Goal: Transaction & Acquisition: Purchase product/service

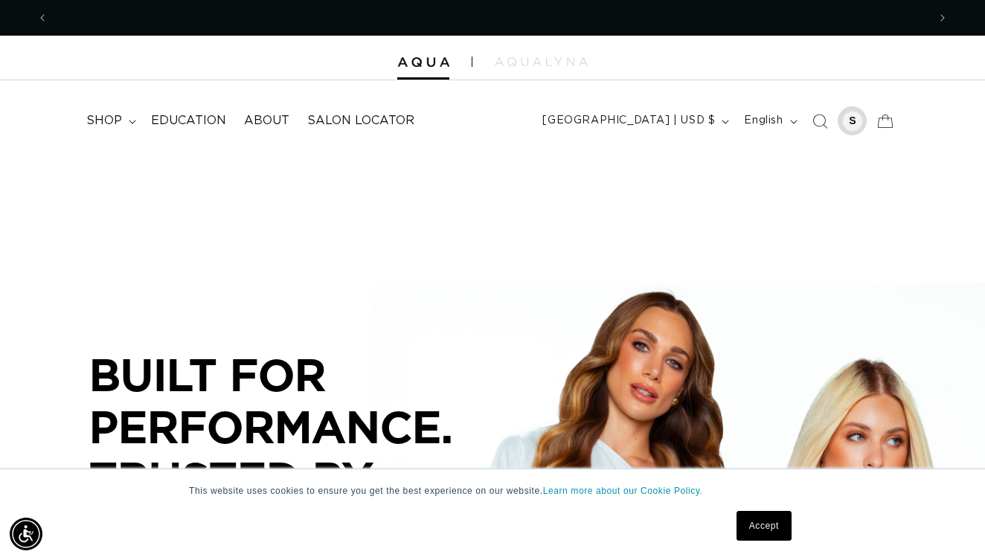
scroll to position [0, 879]
click at [850, 123] on div at bounding box center [852, 121] width 21 height 21
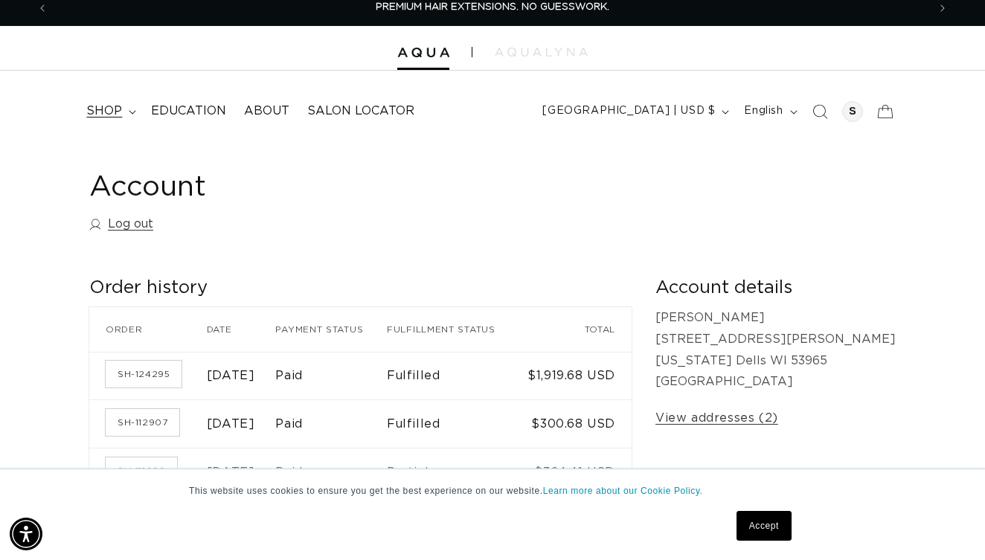
click at [132, 110] on icon at bounding box center [132, 112] width 7 height 4
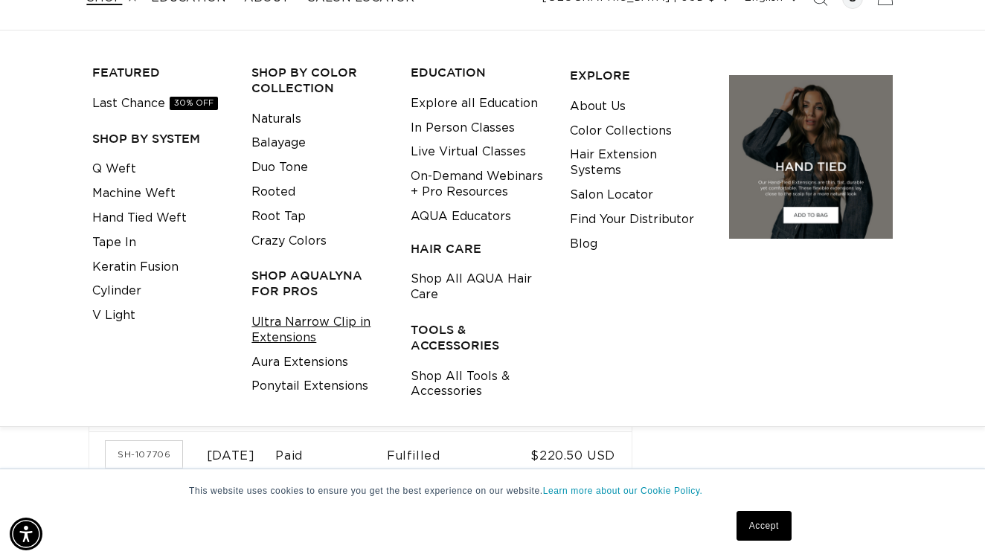
scroll to position [0, 879]
click at [302, 317] on link "Ultra Narrow Clip in Extensions" at bounding box center [319, 330] width 136 height 40
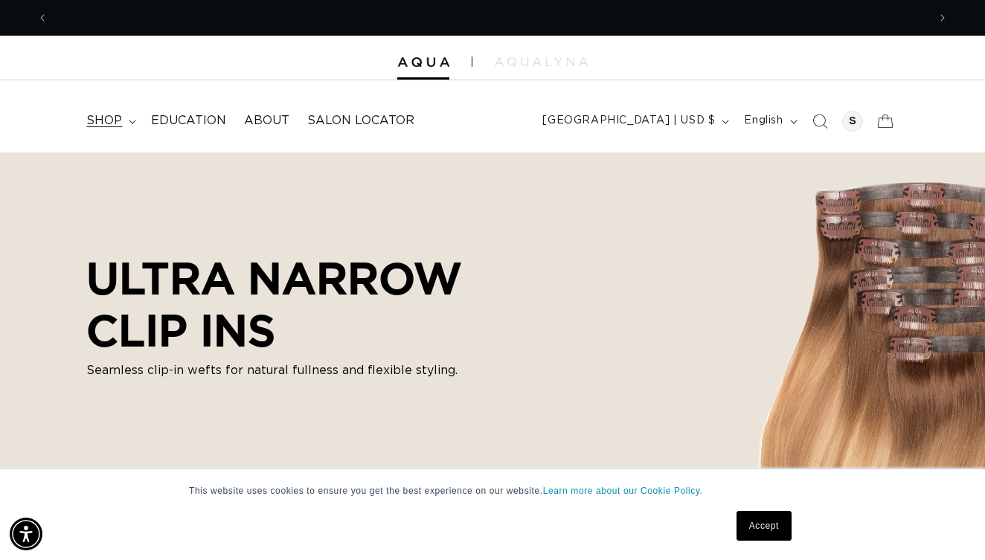
scroll to position [0, 1758]
click at [126, 119] on summary "shop" at bounding box center [109, 120] width 65 height 33
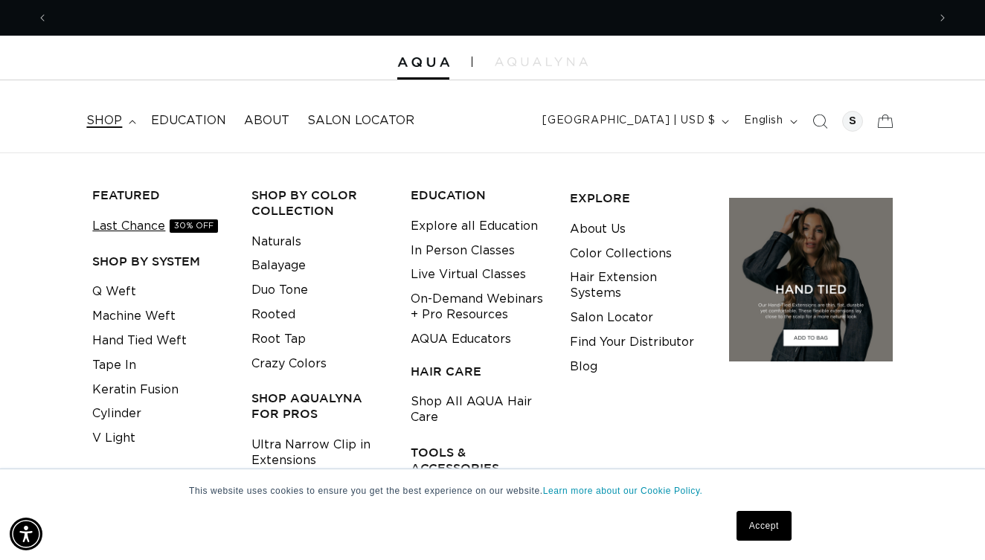
scroll to position [0, 0]
click at [137, 226] on link "Last Chance 30% OFF" at bounding box center [155, 226] width 126 height 25
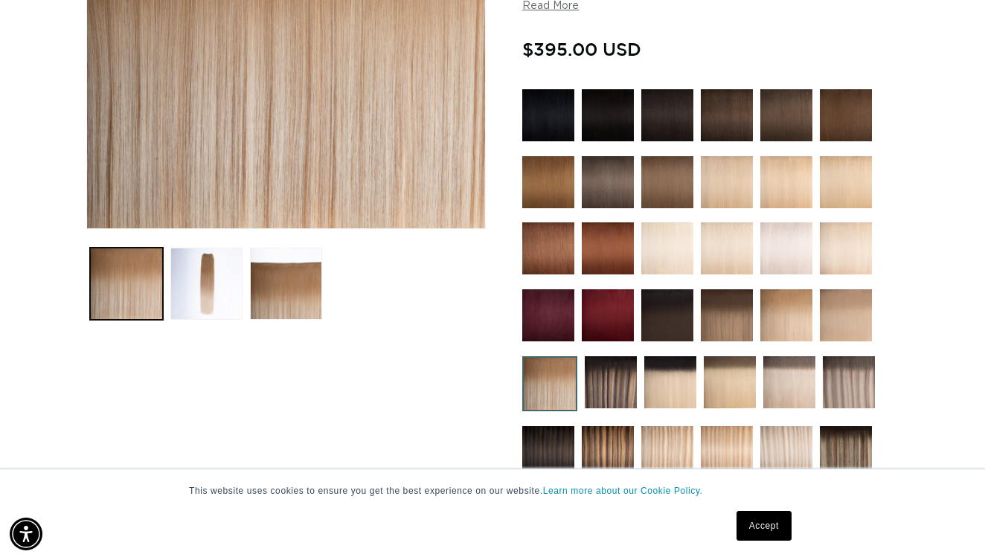
scroll to position [335, 0]
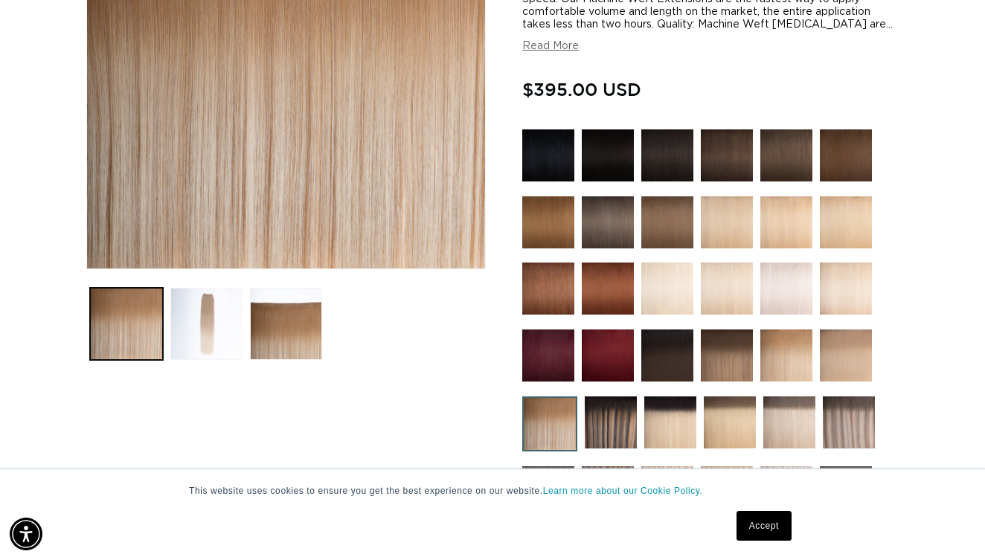
click at [218, 318] on button "Load image 2 in gallery view" at bounding box center [206, 324] width 72 height 72
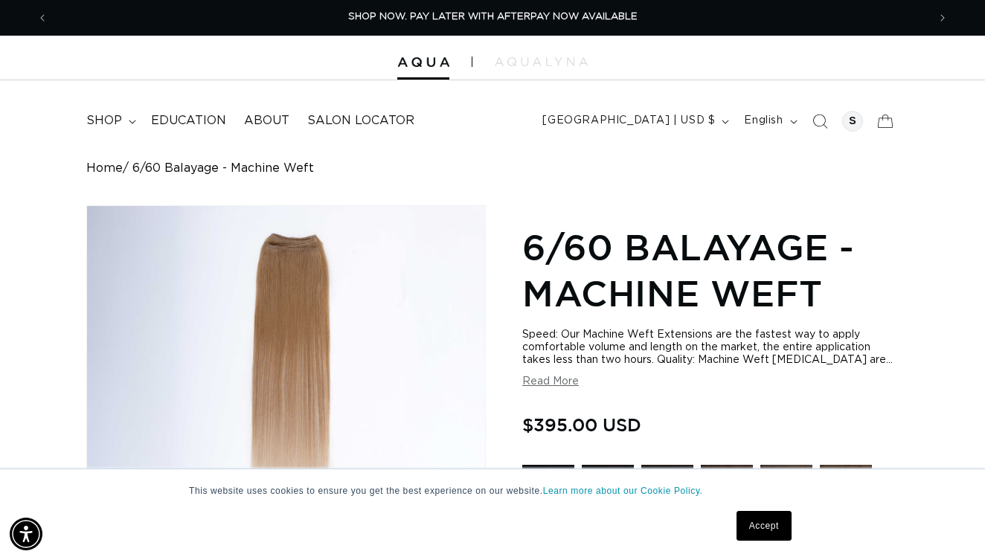
scroll to position [0, 0]
click at [121, 120] on span "shop" at bounding box center [104, 121] width 36 height 16
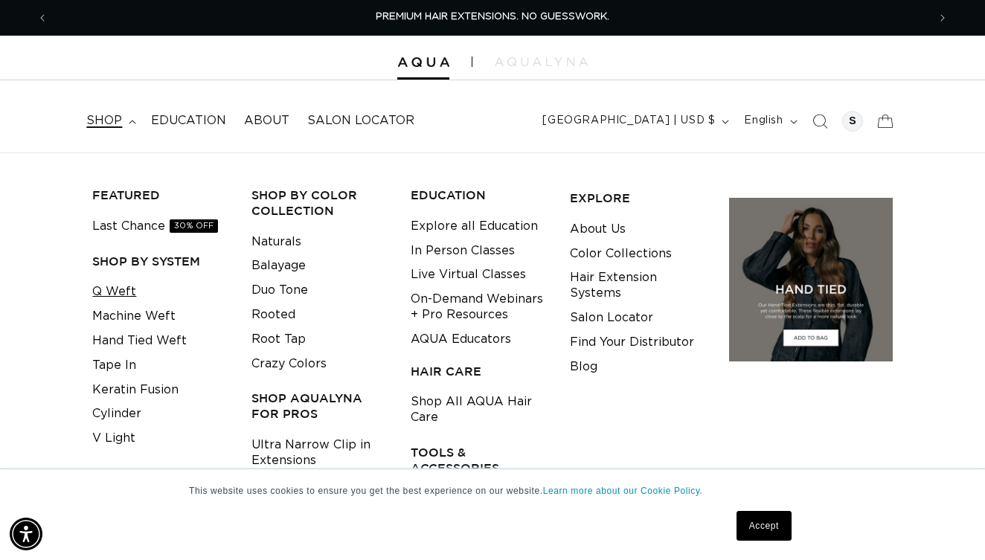
click at [126, 290] on link "Q Weft" at bounding box center [114, 292] width 44 height 25
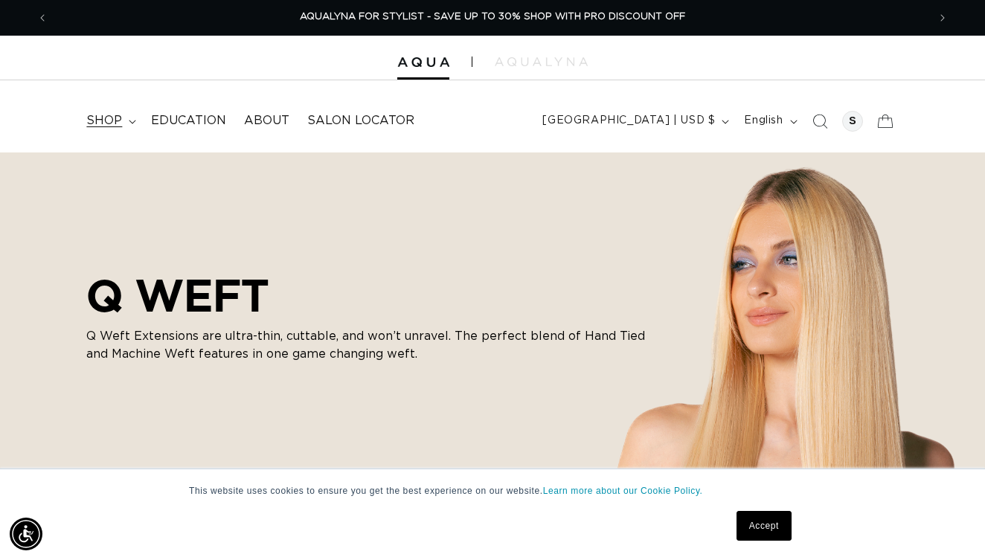
click at [112, 118] on span "shop" at bounding box center [104, 121] width 36 height 16
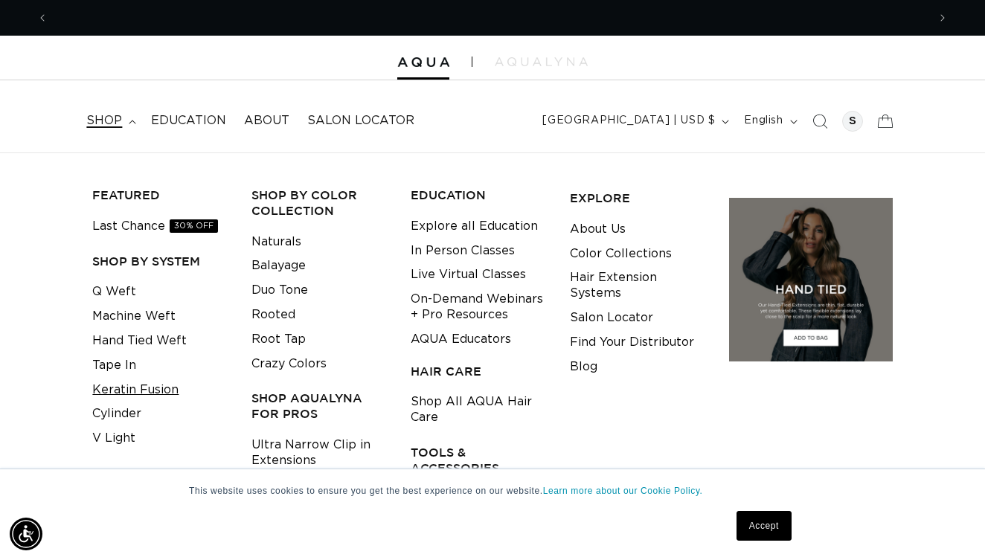
scroll to position [0, 1758]
click at [173, 386] on link "Keratin Fusion" at bounding box center [135, 390] width 86 height 25
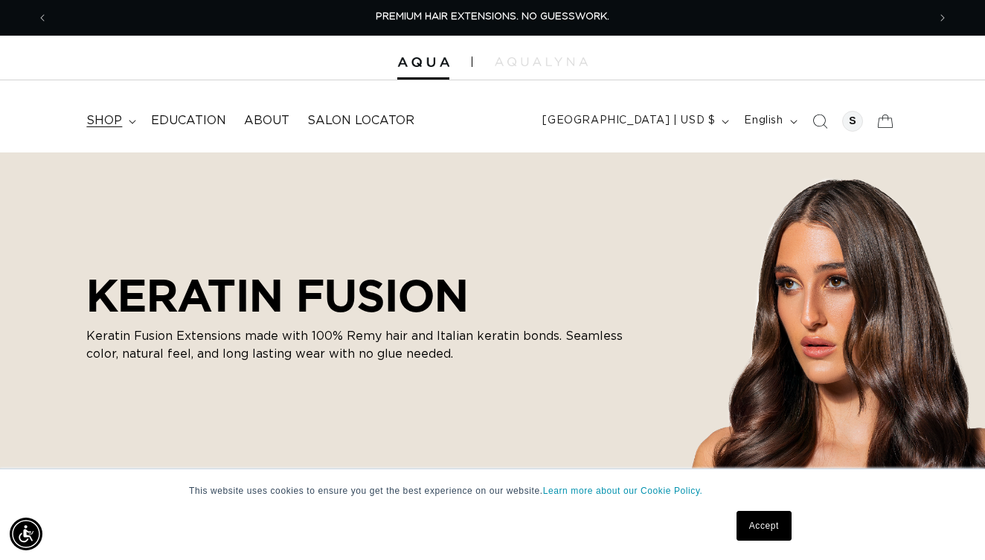
click at [135, 120] on icon at bounding box center [132, 122] width 7 height 4
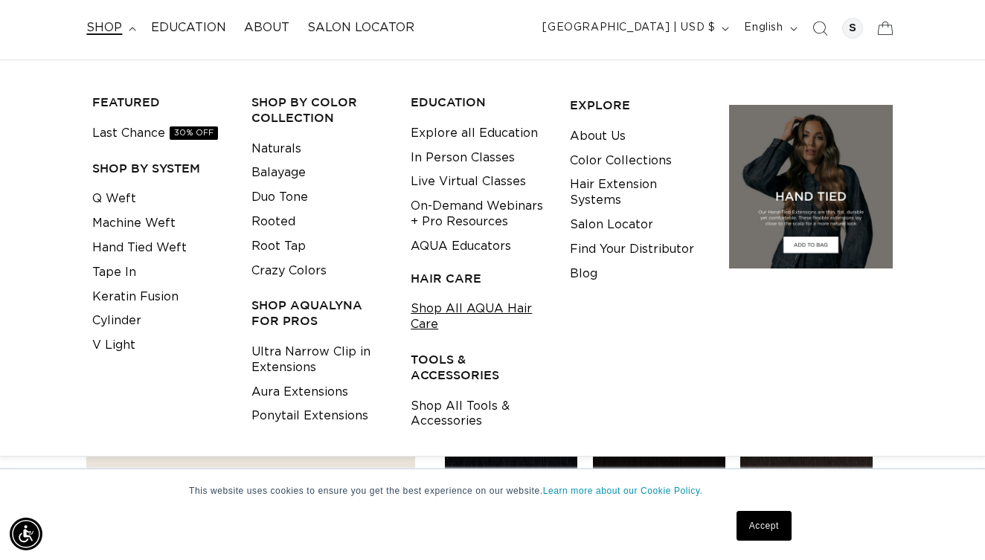
click at [429, 299] on link "Shop All AQUA Hair Care" at bounding box center [478, 317] width 136 height 40
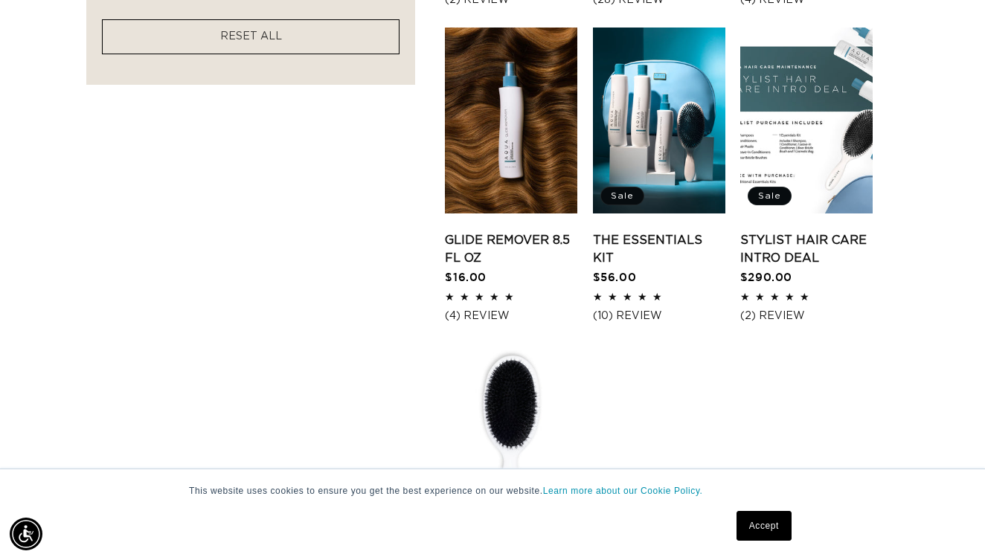
scroll to position [1206, 0]
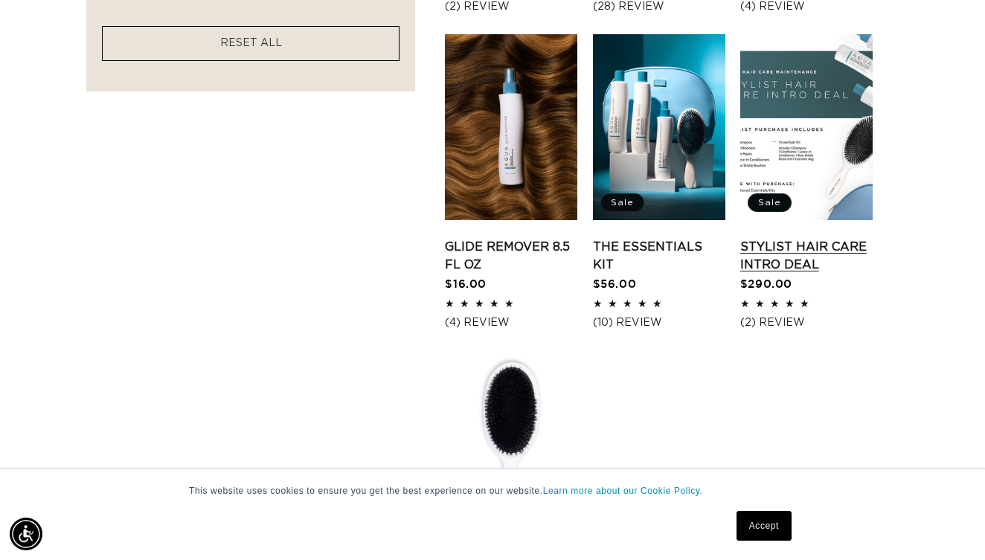
click at [780, 270] on link "Stylist Hair Care Intro Deal" at bounding box center [806, 256] width 132 height 36
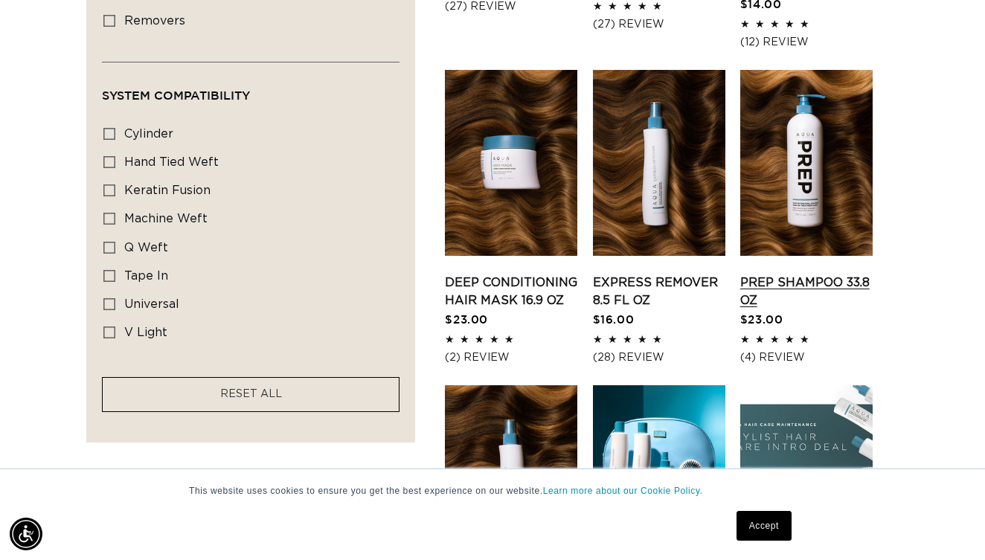
scroll to position [0, 1758]
click at [785, 295] on link "Prep Shampoo 33.8 oz" at bounding box center [806, 292] width 132 height 36
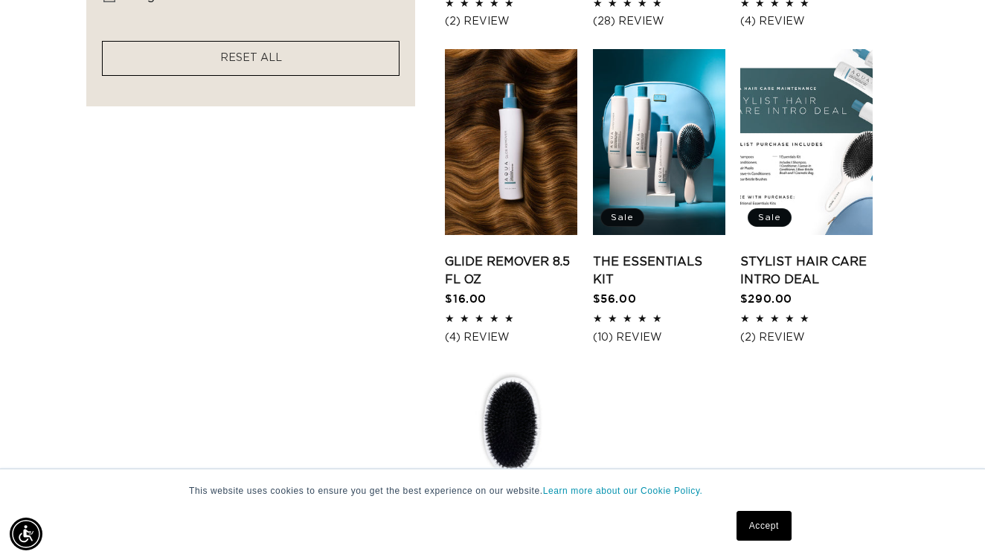
scroll to position [1197, 0]
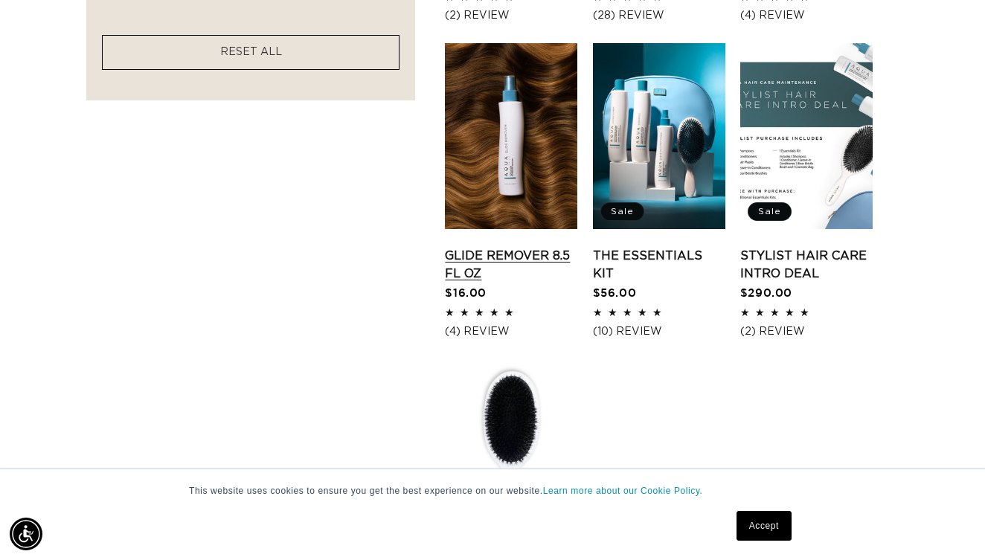
click at [490, 276] on link "Glide Remover 8.5 fl oz" at bounding box center [511, 265] width 132 height 36
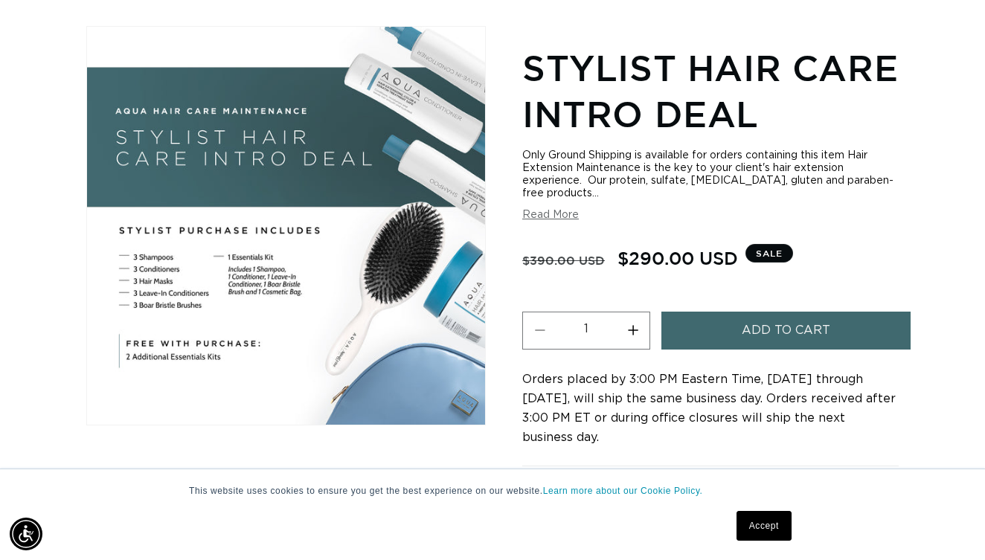
scroll to position [0, 1758]
click at [829, 335] on span "Add to cart" at bounding box center [785, 331] width 88 height 38
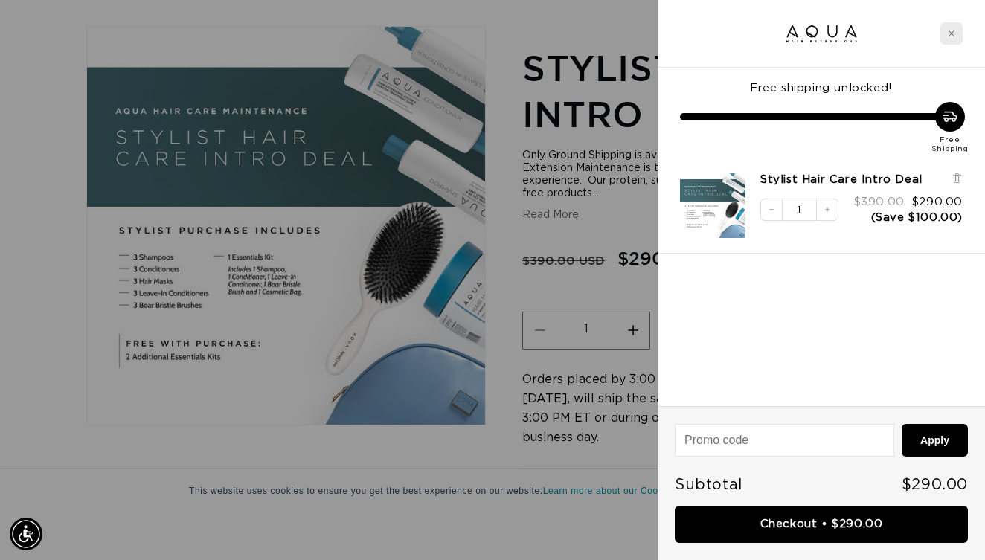
click at [950, 36] on icon "Close cart" at bounding box center [950, 33] width 7 height 7
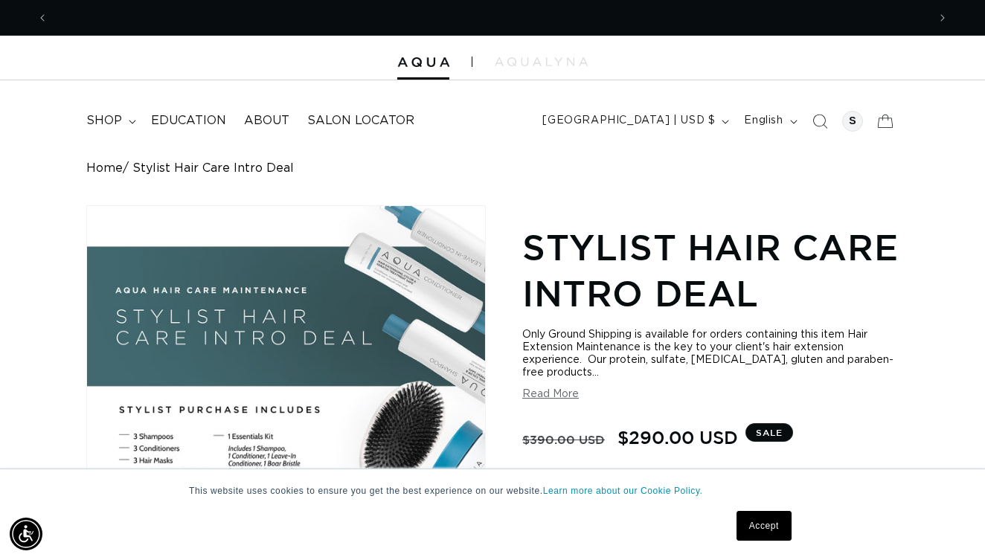
scroll to position [0, 879]
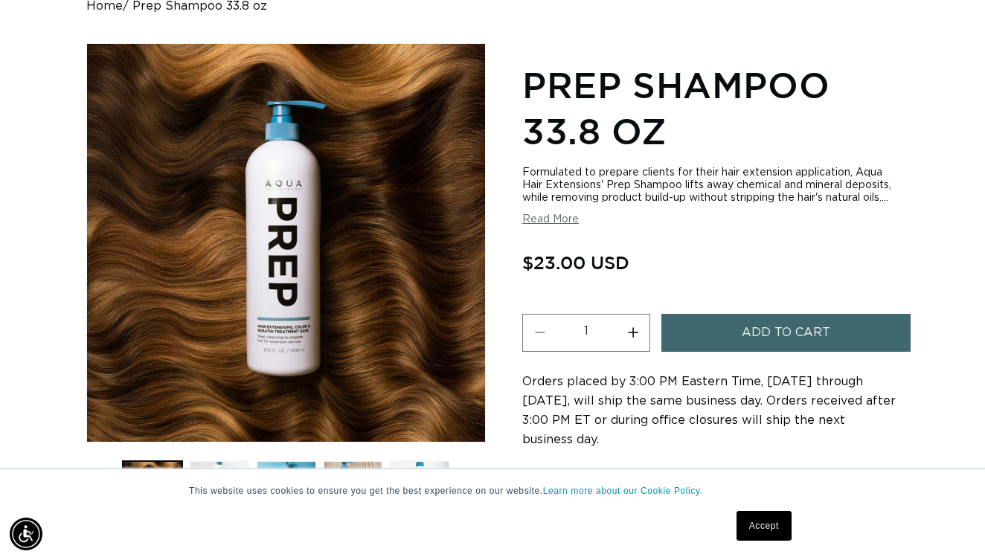
scroll to position [0, 1758]
click at [789, 341] on span "Add to cart" at bounding box center [785, 333] width 88 height 38
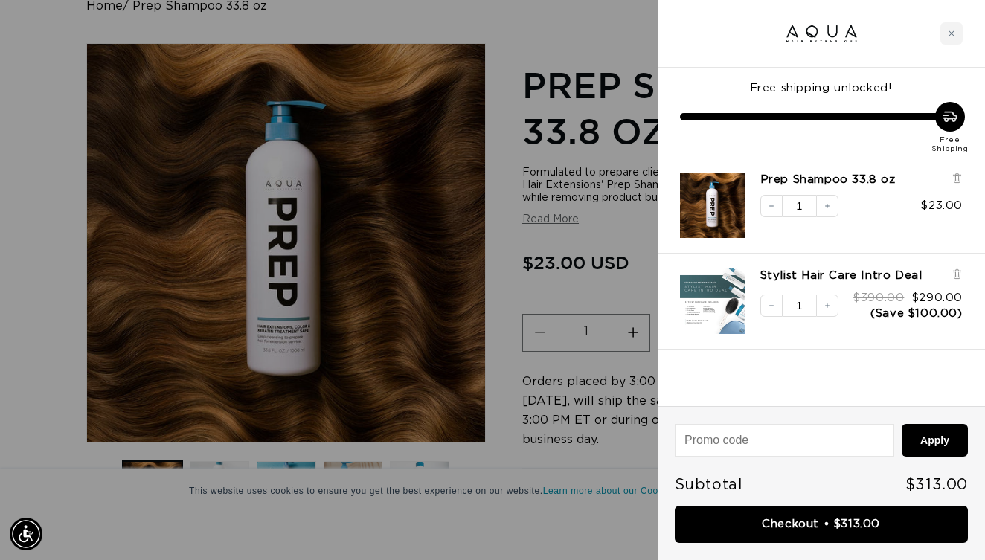
scroll to position [0, 0]
click at [613, 69] on div at bounding box center [492, 280] width 985 height 560
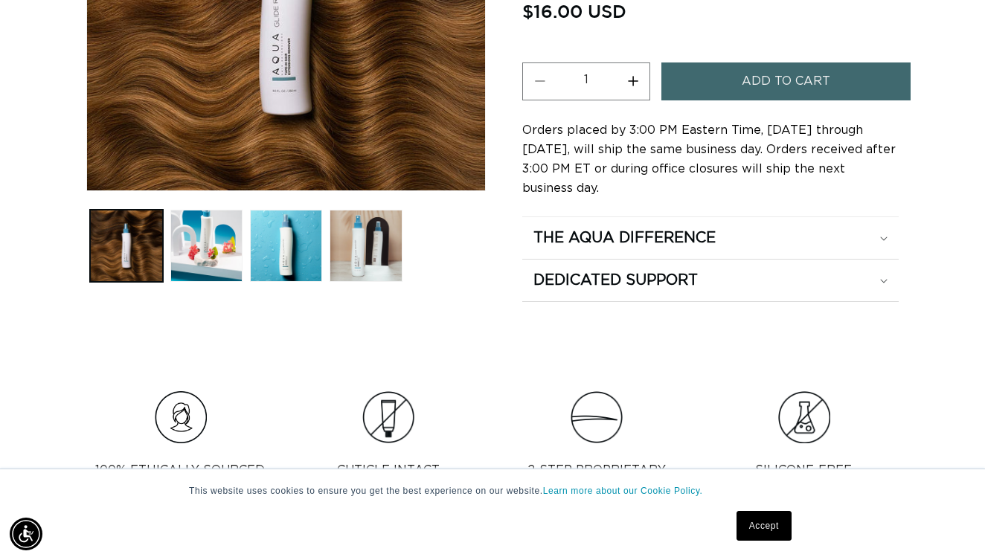
scroll to position [427, 0]
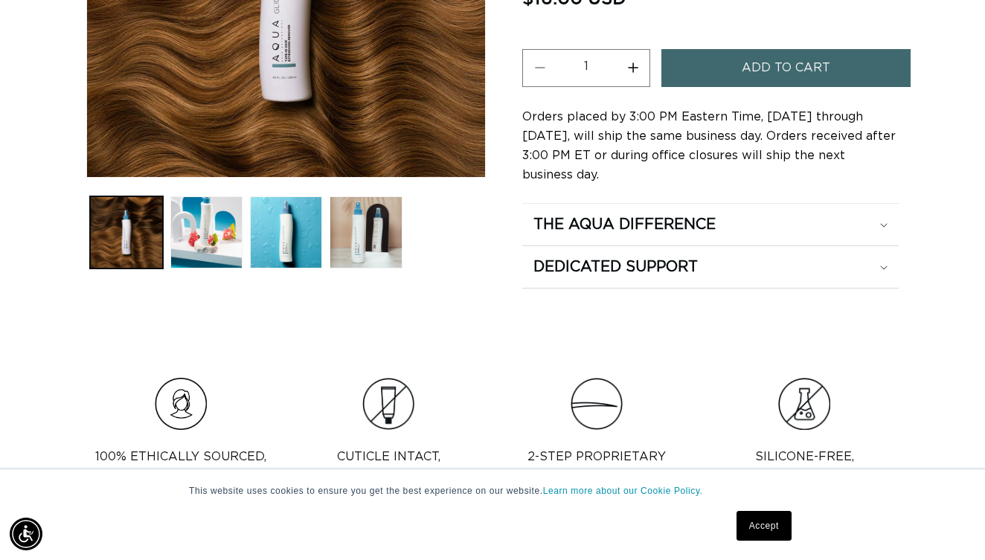
click at [753, 71] on span "Add to cart" at bounding box center [785, 68] width 88 height 38
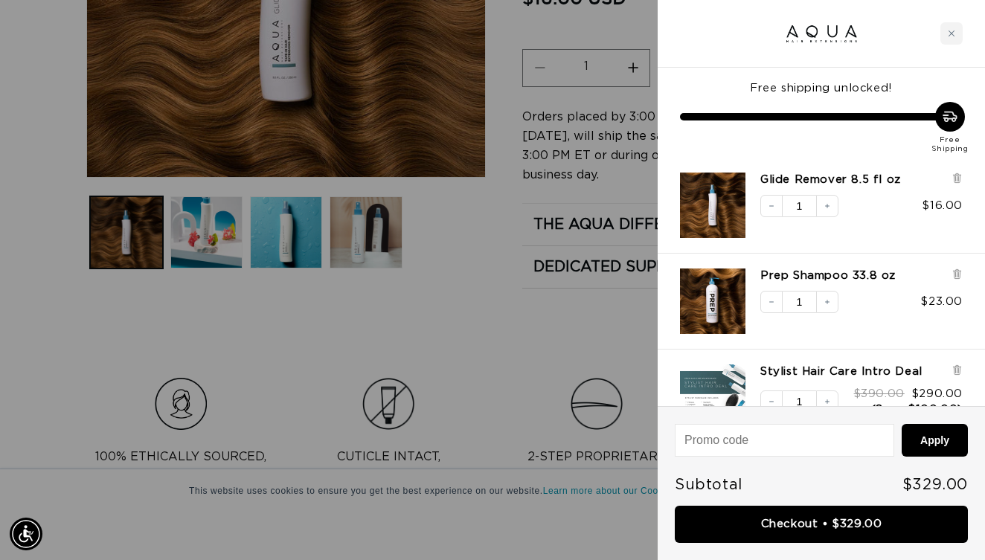
scroll to position [0, 0]
click at [949, 38] on div "Close cart" at bounding box center [951, 33] width 22 height 22
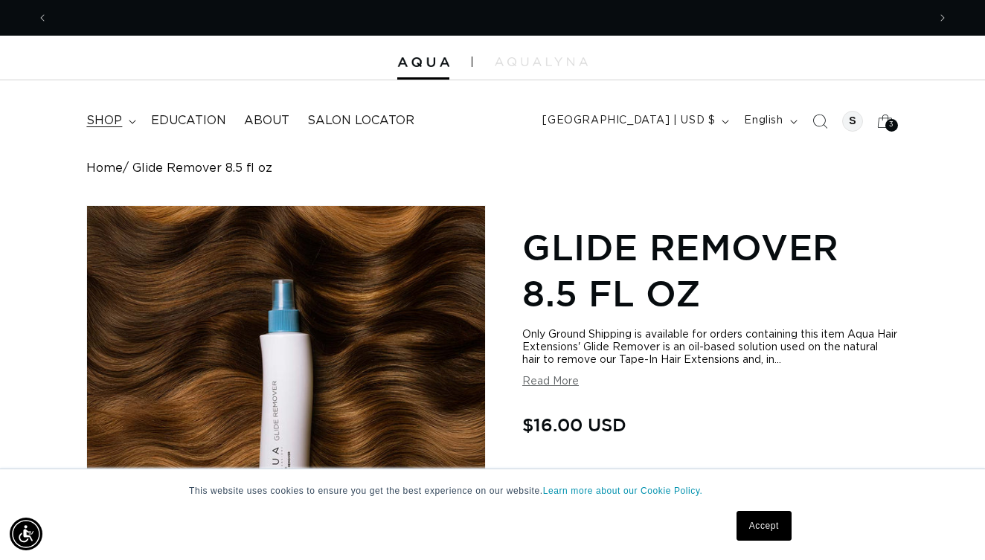
scroll to position [0, 1758]
click at [130, 122] on icon at bounding box center [132, 122] width 7 height 4
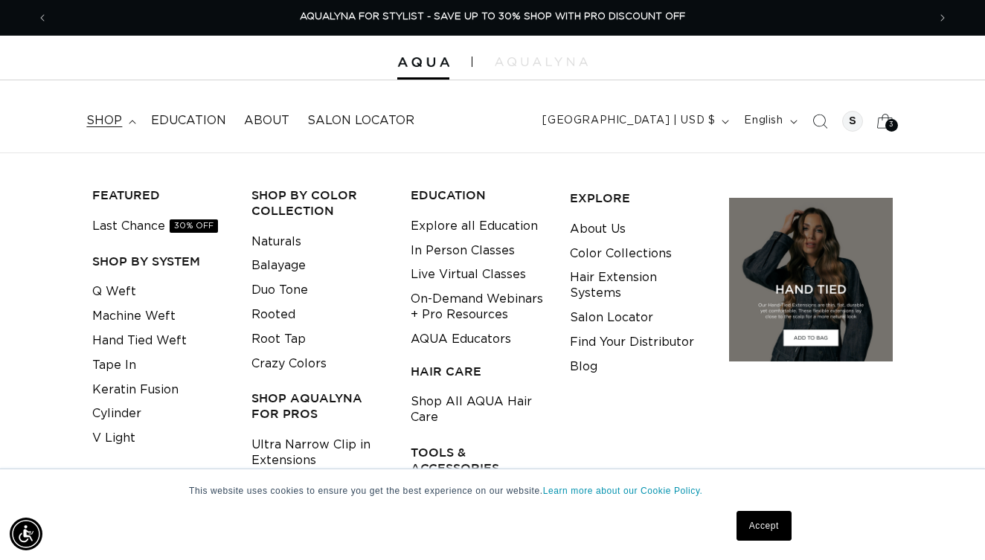
click at [885, 125] on div "3 3" at bounding box center [891, 125] width 13 height 13
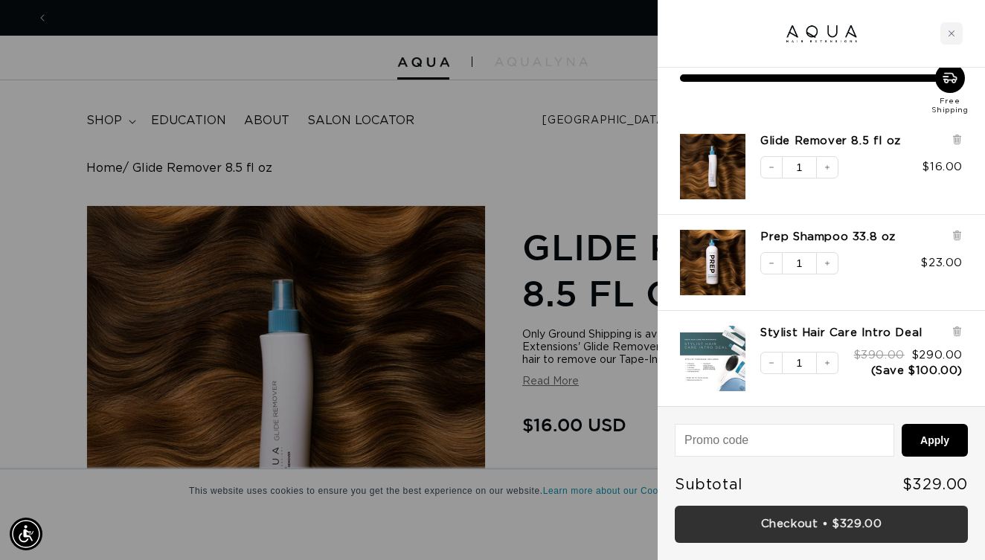
click at [822, 521] on link "Checkout • $329.00" at bounding box center [820, 525] width 293 height 38
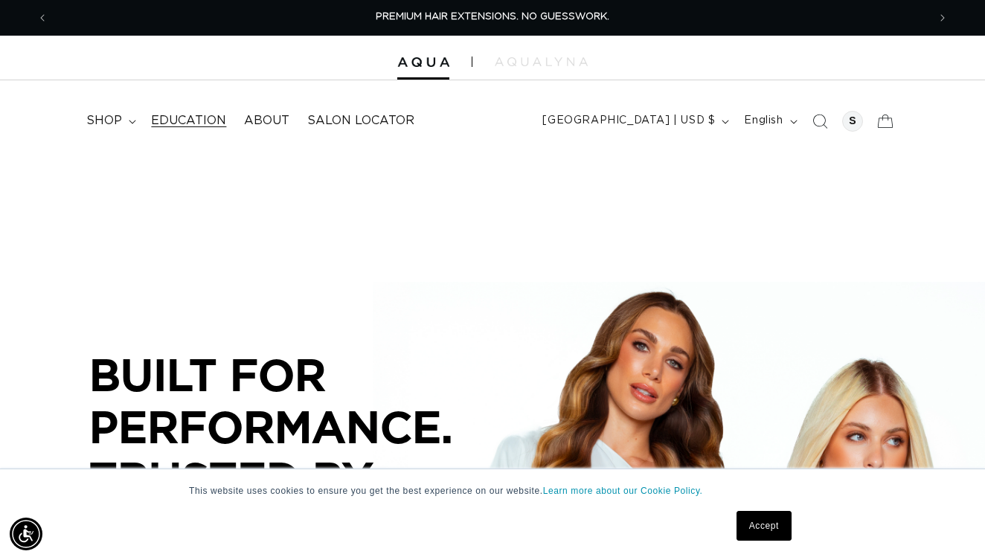
click at [197, 116] on span "Education" at bounding box center [188, 121] width 75 height 16
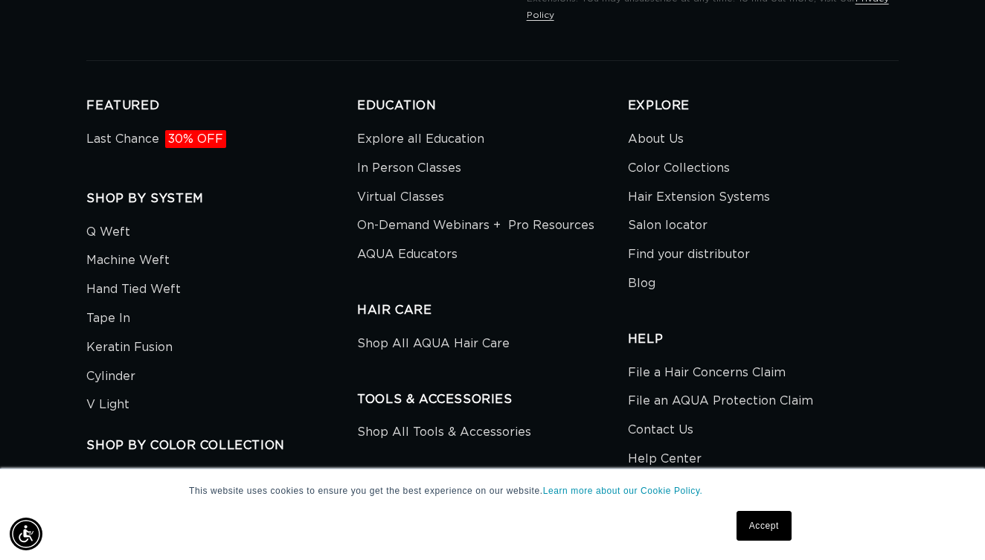
scroll to position [3981, 0]
click at [396, 422] on link "Shop All Tools & Accessories" at bounding box center [444, 434] width 174 height 25
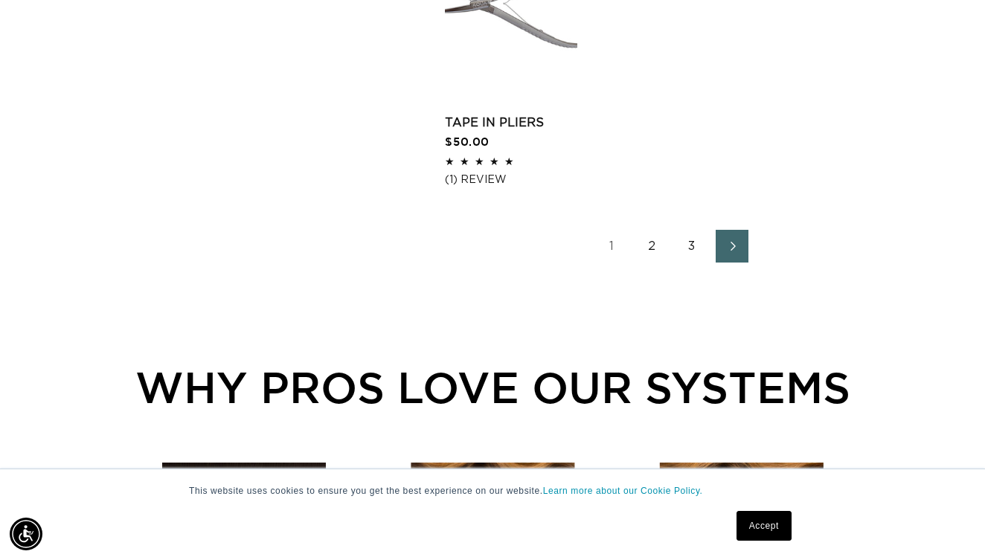
scroll to position [0, 1758]
click at [648, 243] on link "2" at bounding box center [651, 246] width 33 height 33
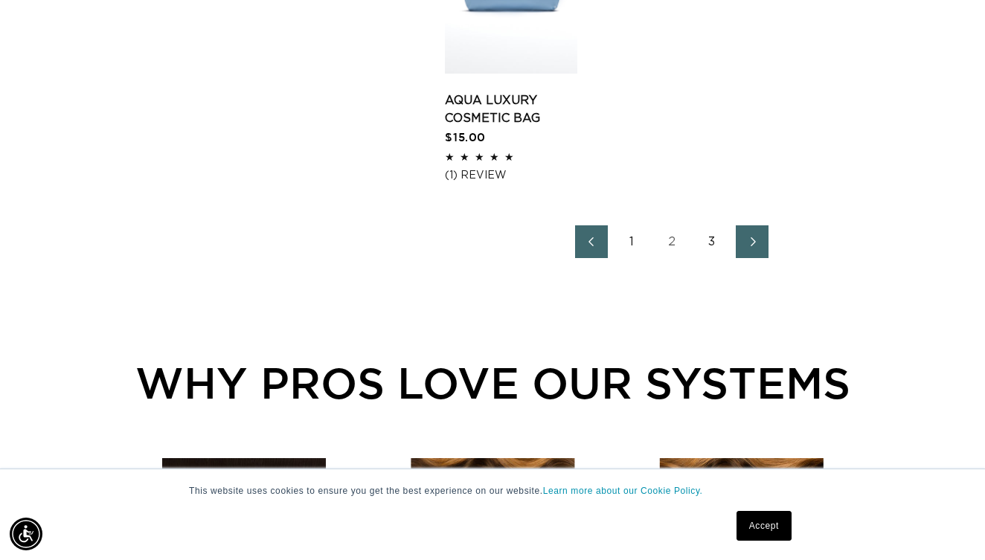
scroll to position [2306, 0]
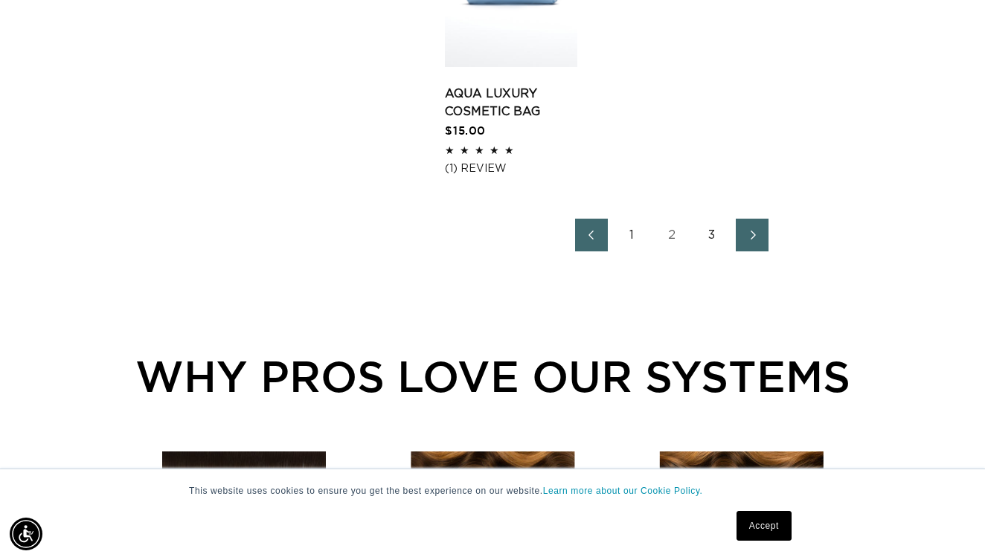
click at [714, 246] on link "3" at bounding box center [711, 235] width 33 height 33
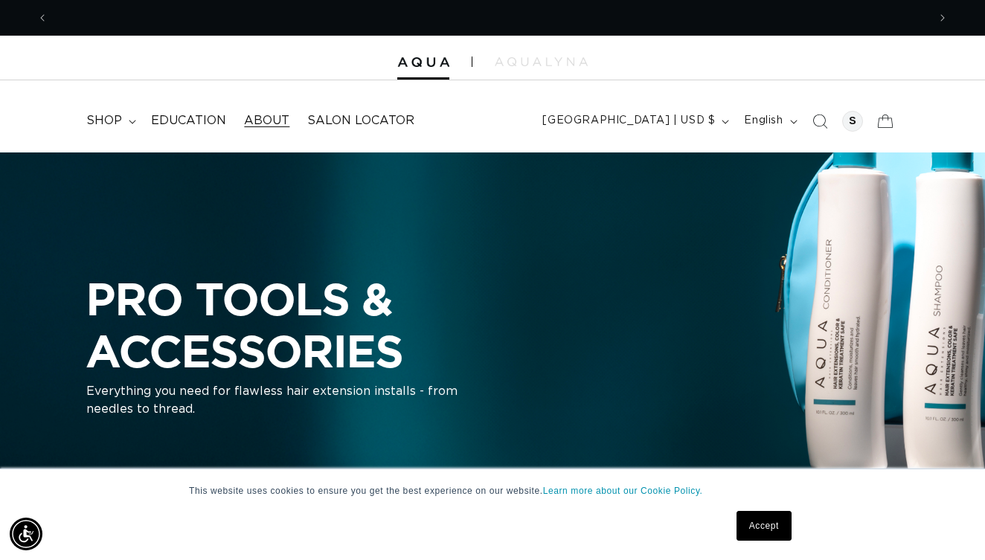
scroll to position [0, 1758]
click at [118, 122] on span "shop" at bounding box center [104, 121] width 36 height 16
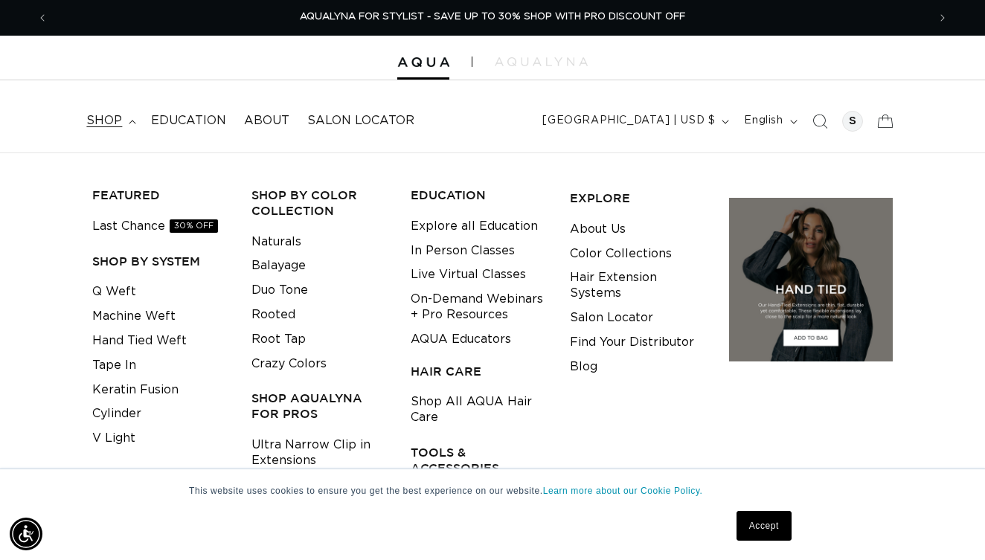
scroll to position [0, 0]
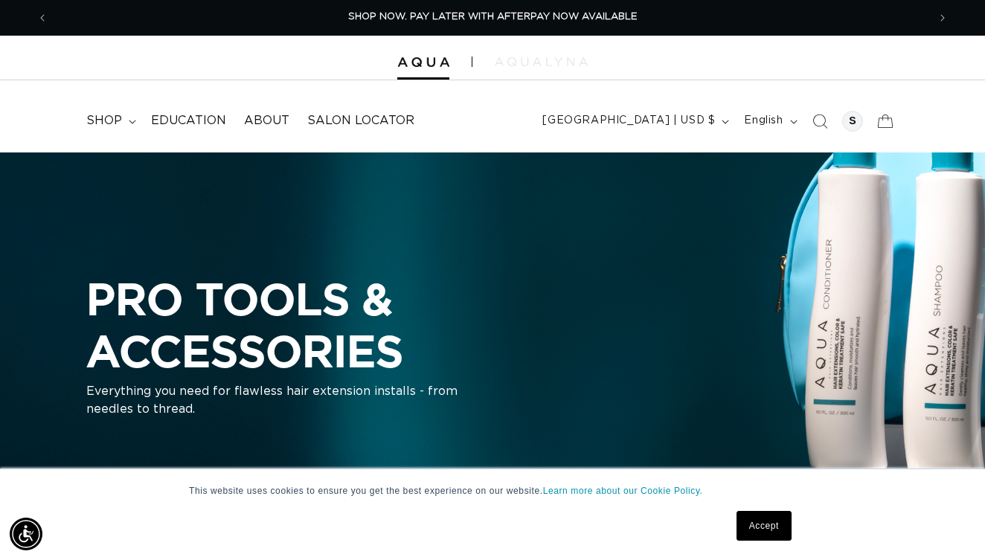
click at [539, 62] on img at bounding box center [541, 61] width 93 height 9
